Goal: Register for event/course

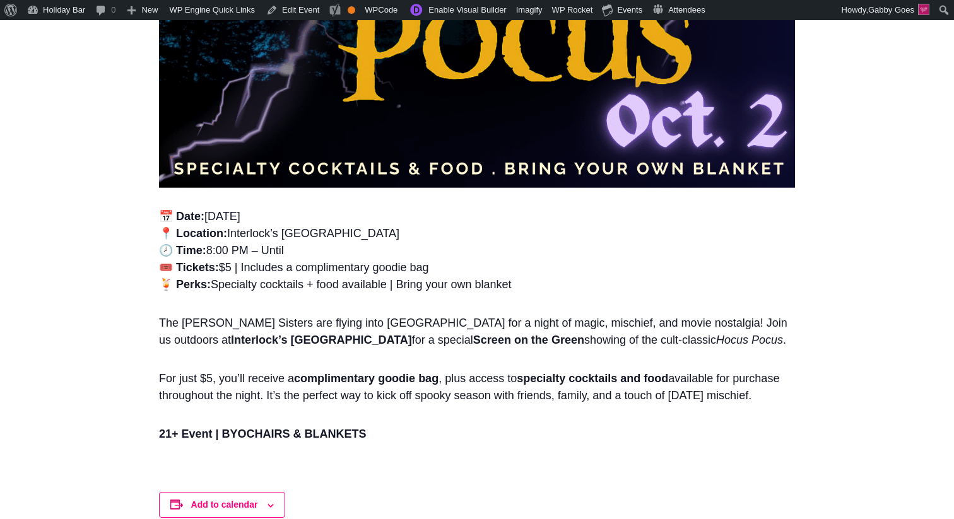
scroll to position [867, 0]
